Goal: Task Accomplishment & Management: Use online tool/utility

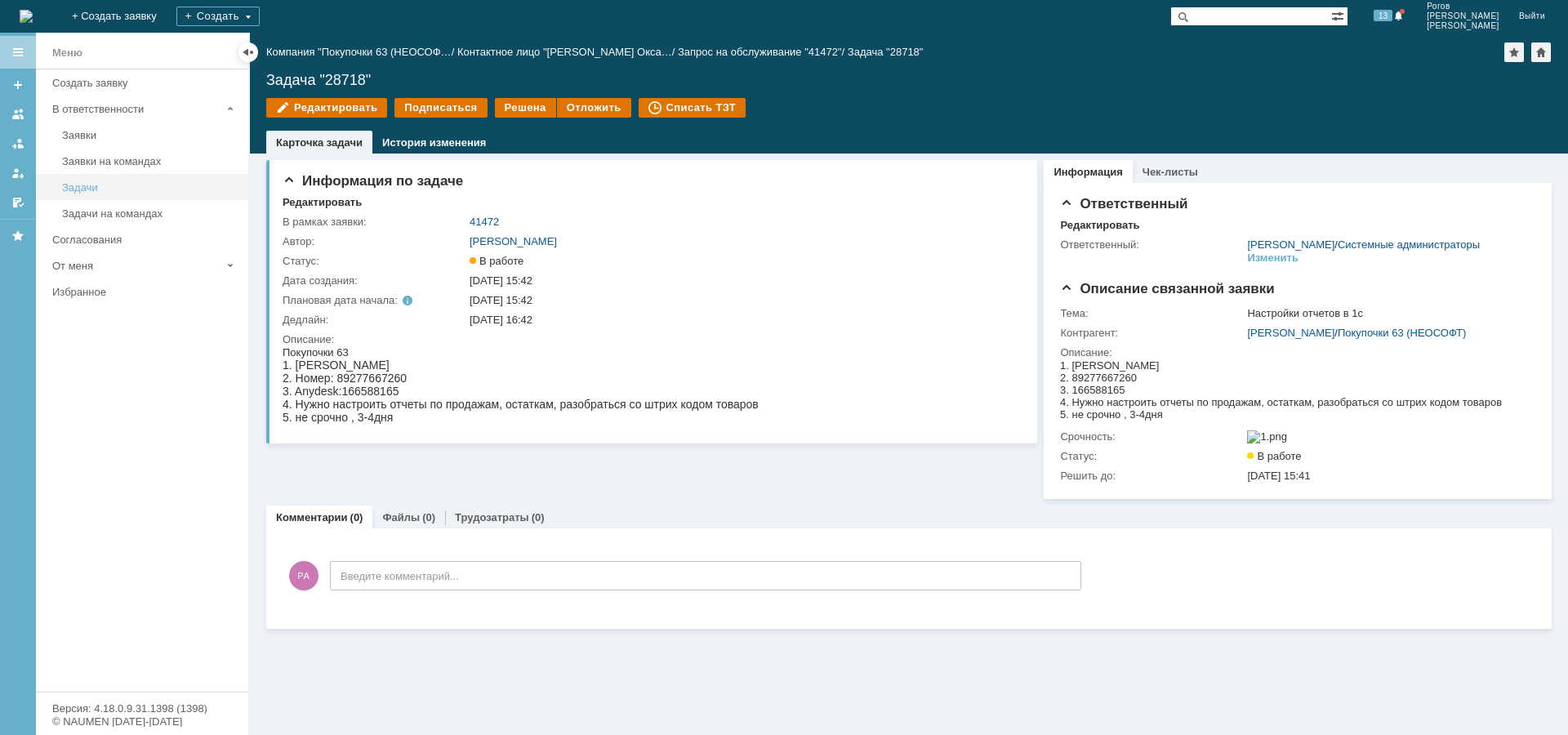
click at [57, 189] on link "Задачи" at bounding box center [149, 187] width 189 height 25
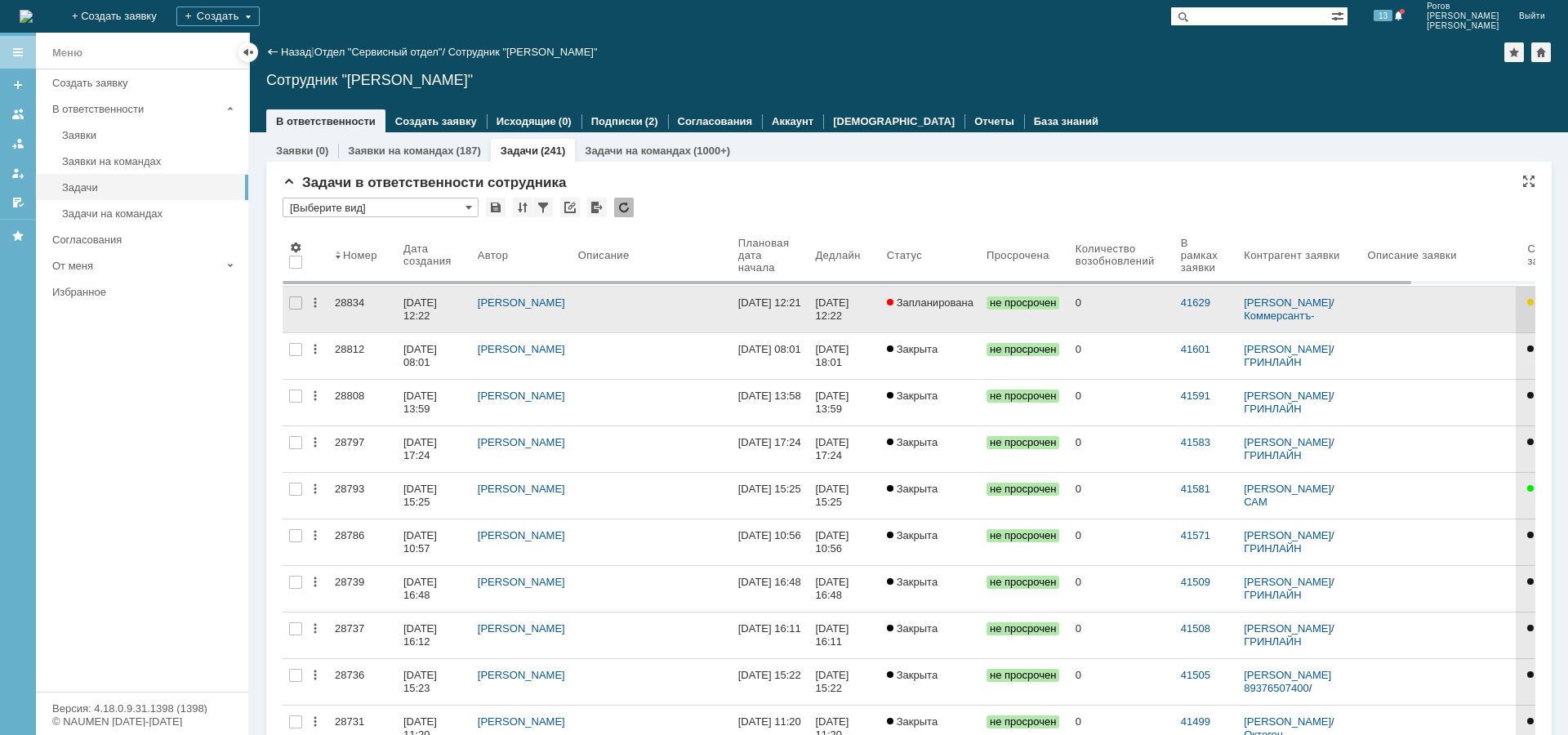
click at [339, 301] on div "28834" at bounding box center [363, 302] width 55 height 13
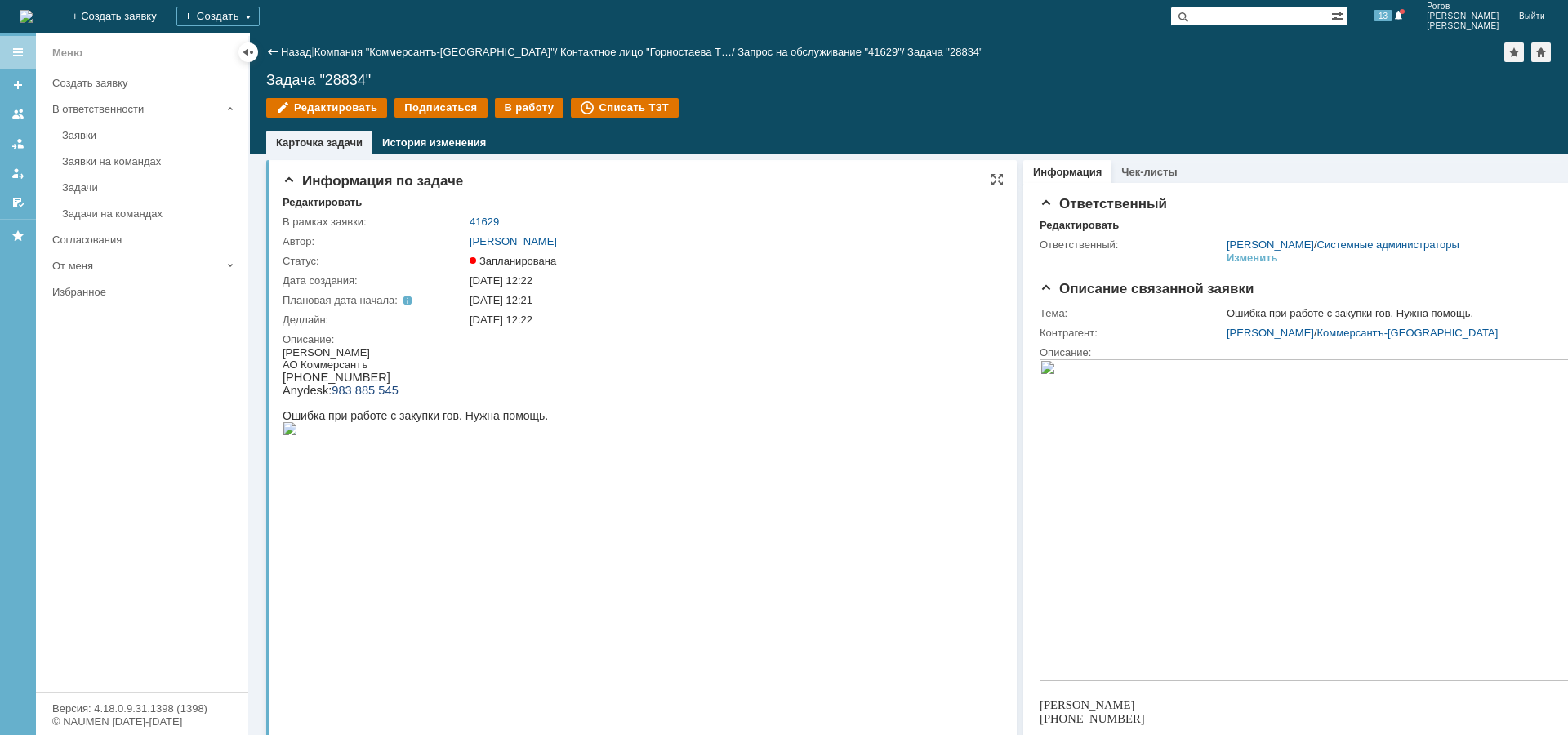
click at [297, 435] on img at bounding box center [289, 428] width 15 height 13
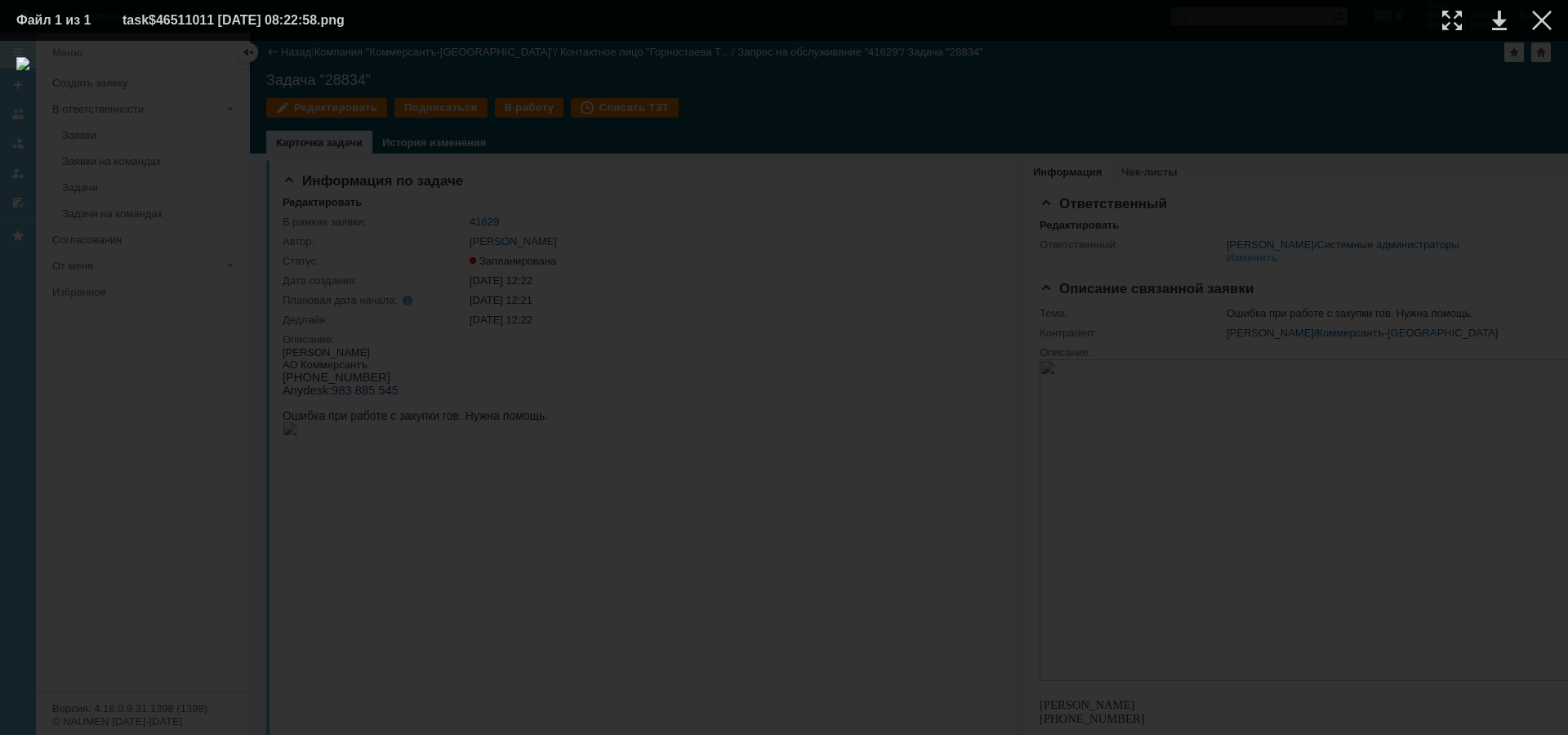
click at [1554, 13] on table "Файл 1 из 1 task$46511011 [DATE] 08:22:58.png" at bounding box center [784, 20] width 1568 height 41
click at [1534, 23] on div at bounding box center [1541, 20] width 20 height 20
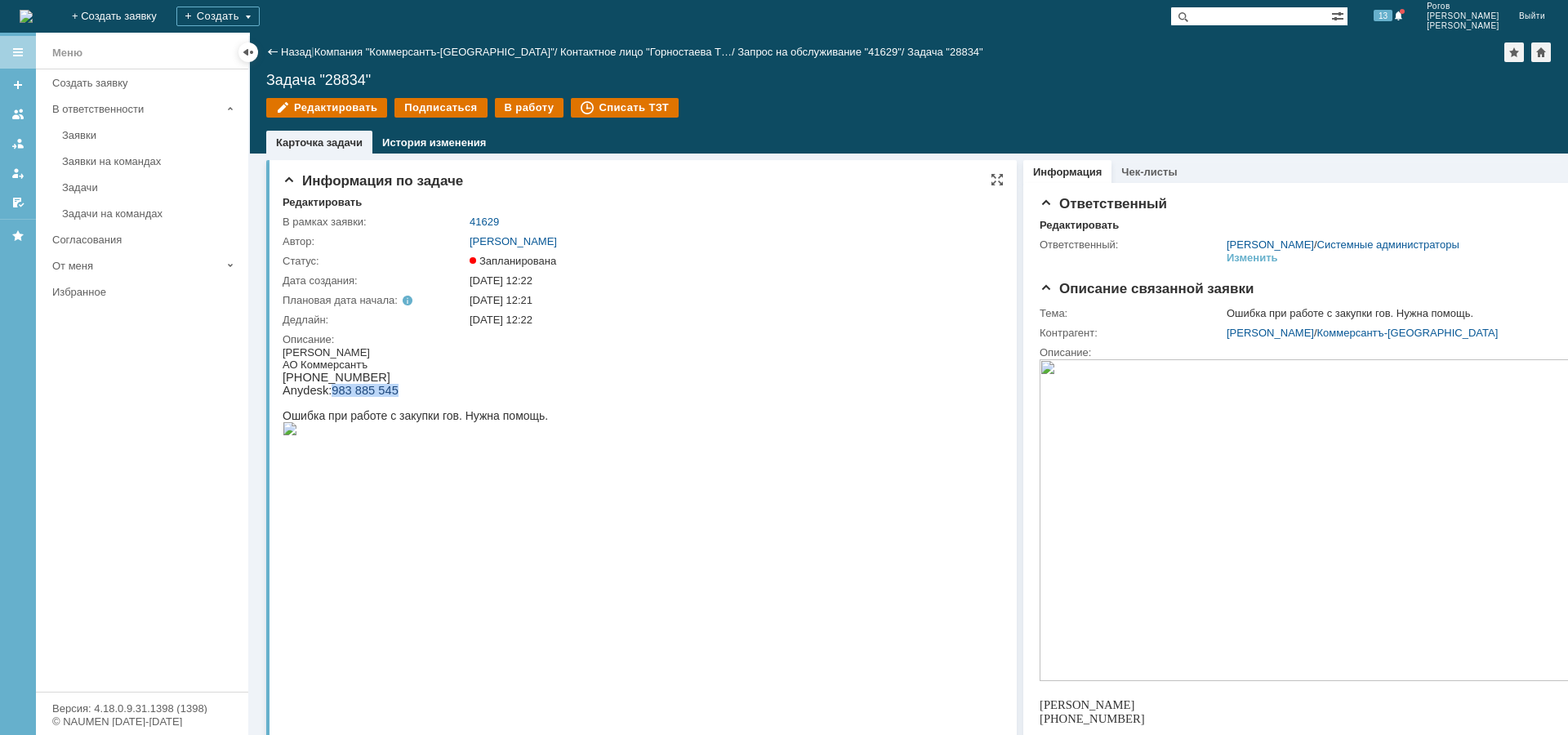
drag, startPoint x: 404, startPoint y: 397, endPoint x: 329, endPoint y: 394, distance: 75.1
click at [329, 394] on div "Anydesk: 983 885 545" at bounding box center [414, 390] width 265 height 13
copy span "983 885 545"
click at [505, 98] on div "В работу" at bounding box center [529, 107] width 69 height 20
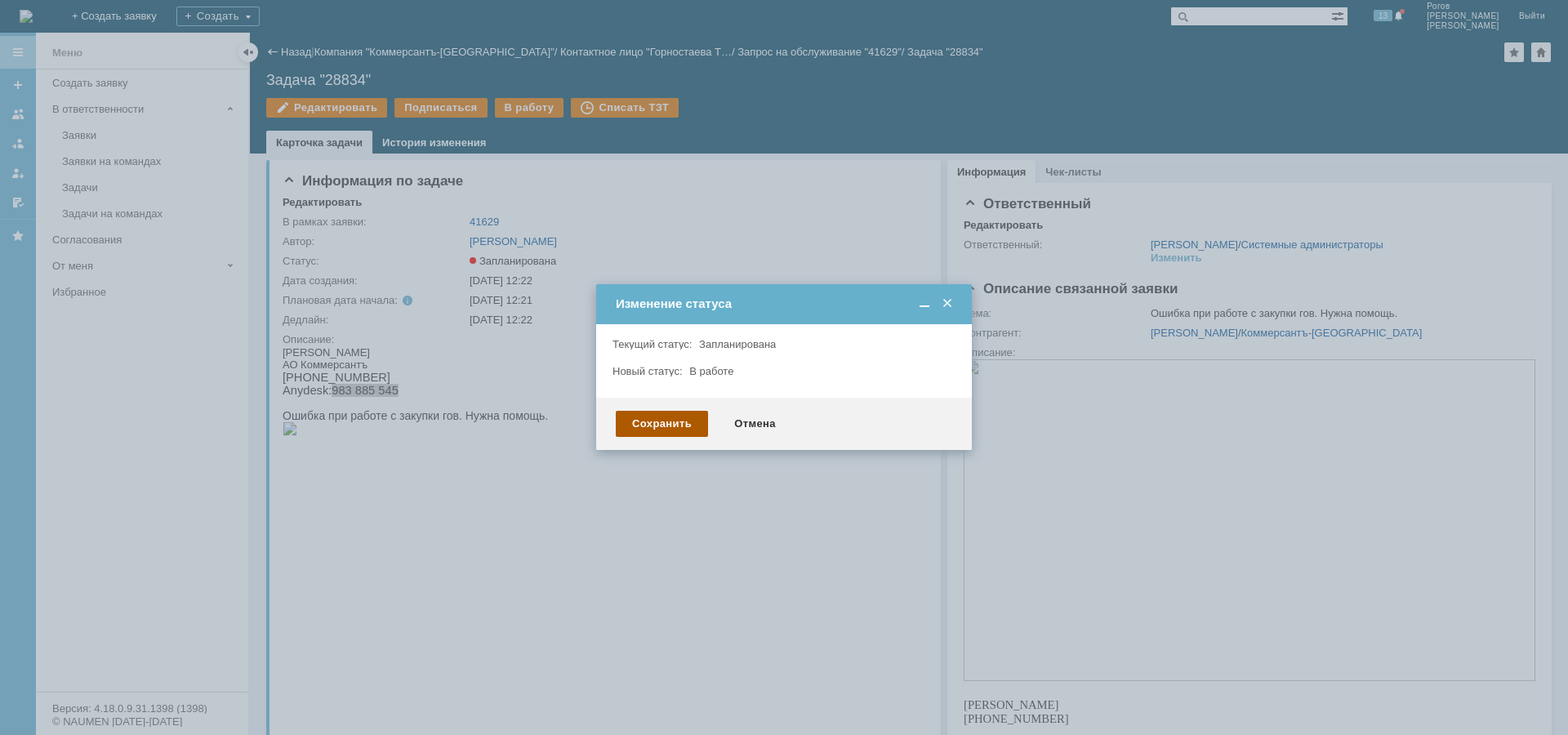
click at [668, 420] on div "Сохранить" at bounding box center [661, 424] width 92 height 26
